Goal: Check status: Check status

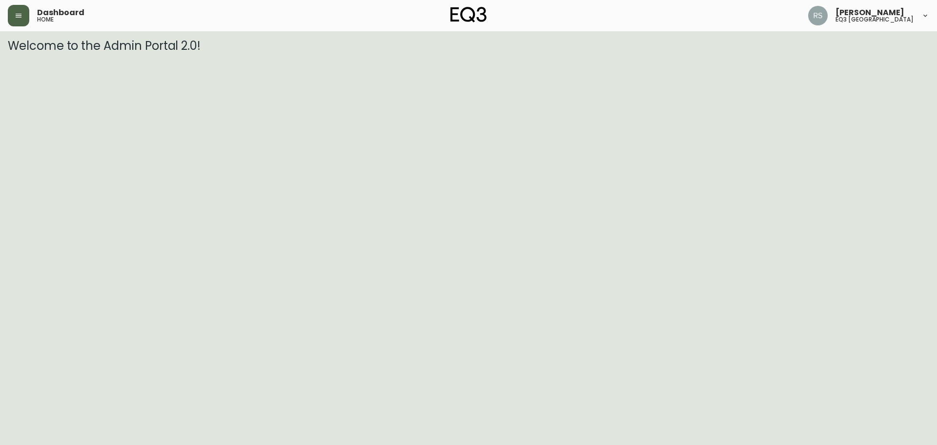
click at [25, 16] on button "button" at bounding box center [18, 15] width 21 height 21
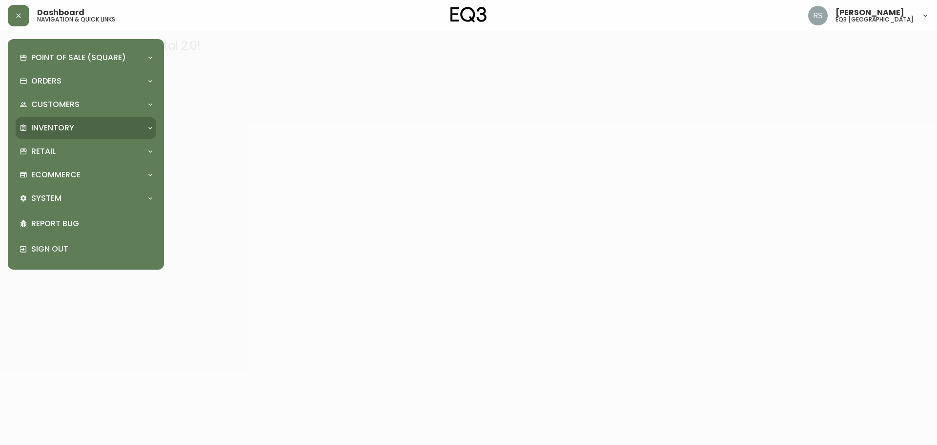
click at [90, 123] on div "Inventory" at bounding box center [81, 127] width 123 height 11
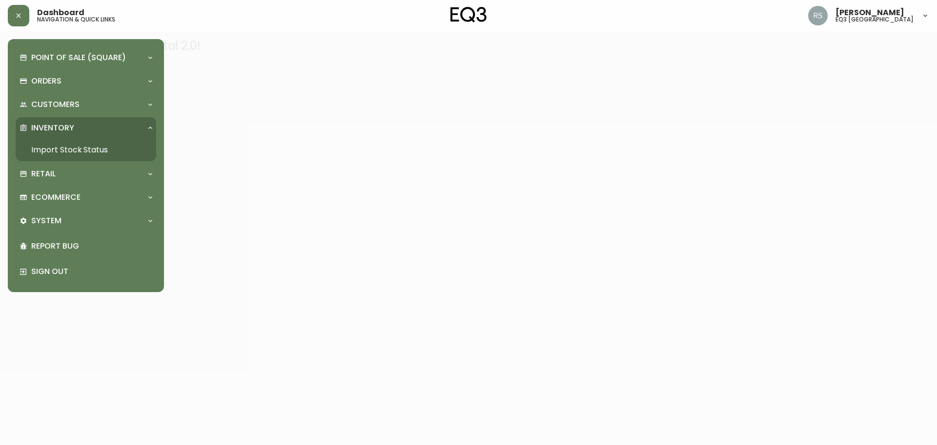
click at [74, 147] on link "Import Stock Status" at bounding box center [86, 150] width 141 height 22
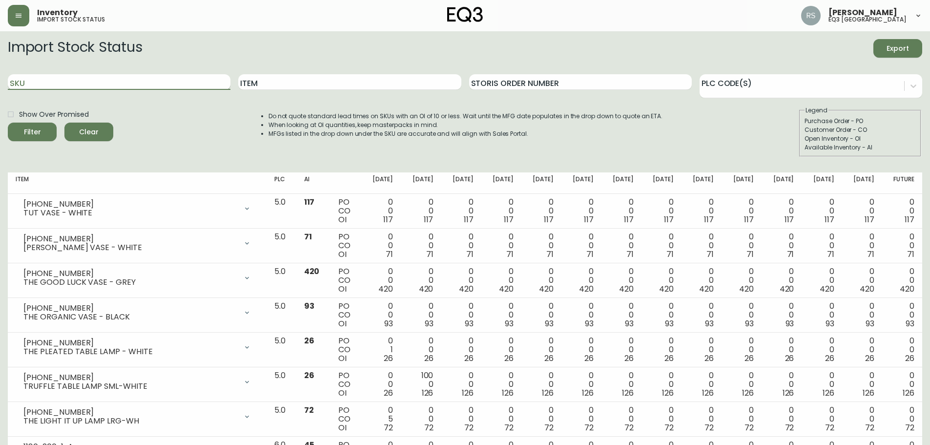
click at [85, 87] on input "SKU" at bounding box center [119, 82] width 223 height 16
paste input "[PHONE_NUMBER]"
type input "[PHONE_NUMBER]"
click at [8, 122] on button "Filter" at bounding box center [32, 131] width 49 height 19
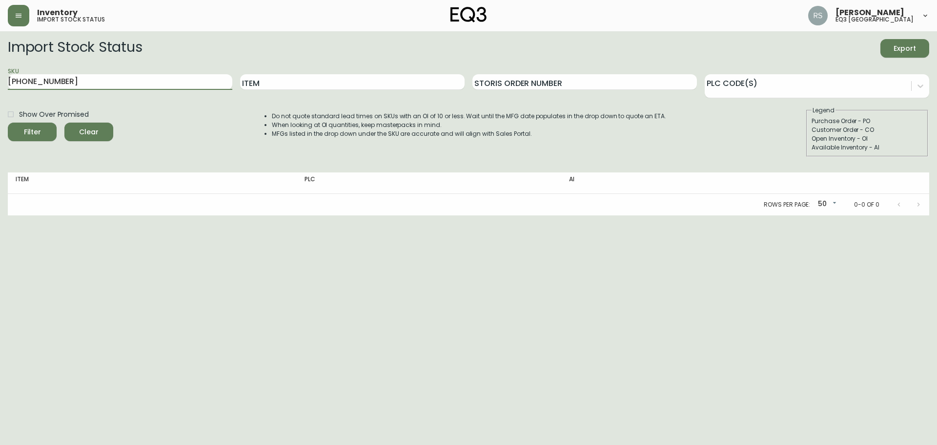
drag, startPoint x: 84, startPoint y: 81, endPoint x: 0, endPoint y: 116, distance: 91.3
click at [0, 116] on main "Import Stock Status Export SKU [PHONE_NUMBER] Item Storis Order Number PLC Code…" at bounding box center [468, 123] width 937 height 184
click at [106, 215] on html "Inventory import stock status [PERSON_NAME] eq3 [GEOGRAPHIC_DATA] Import Stock …" at bounding box center [468, 107] width 937 height 215
